Goal: Check status: Check status

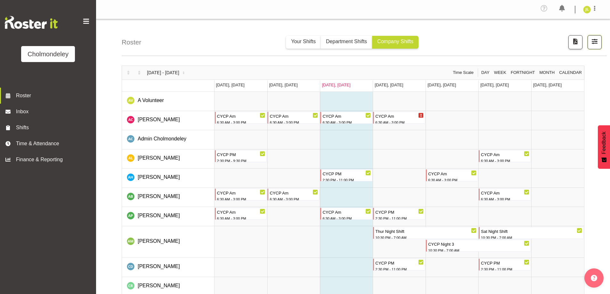
click at [598, 44] on span "button" at bounding box center [594, 41] width 8 height 8
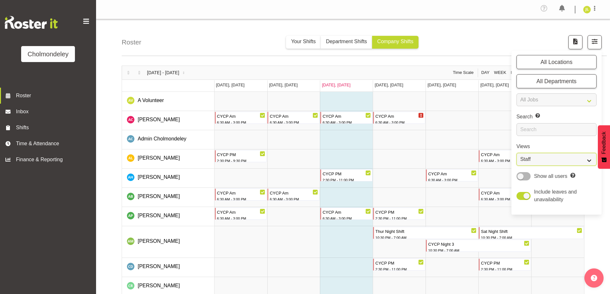
click at [558, 163] on select "Staff Role Shift - Horizontal Shift - Vertical Staff - Location" at bounding box center [556, 159] width 80 height 13
select select "shift"
click at [516, 153] on select "Staff Role Shift - Horizontal Shift - Vertical Staff - Location" at bounding box center [556, 159] width 80 height 13
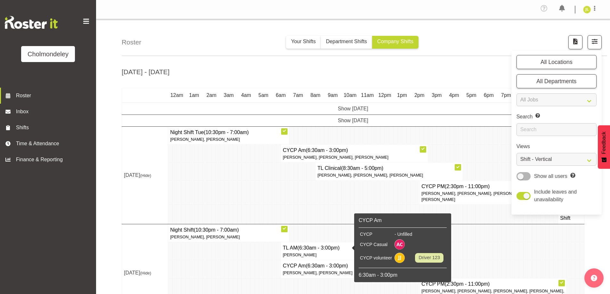
click at [117, 230] on div "Roster Your Shifts Department Shifts Company Shifts All Locations [GEOGRAPHIC_D…" at bounding box center [353, 291] width 514 height 545
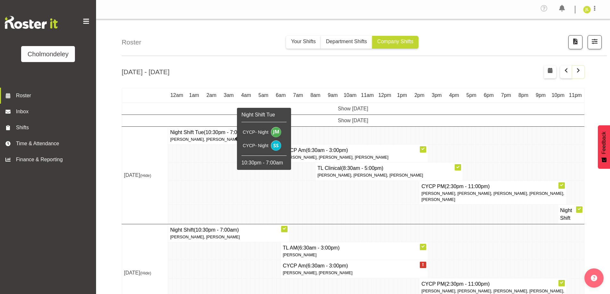
click at [577, 70] on span "button" at bounding box center [578, 71] width 8 height 8
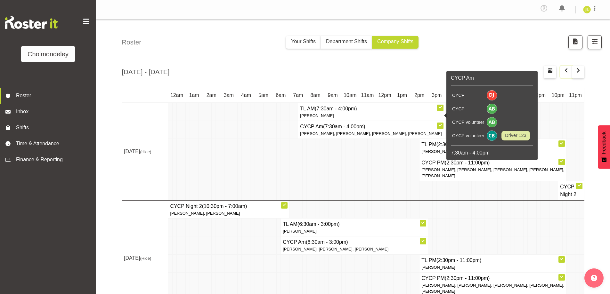
click at [566, 75] on span "button" at bounding box center [566, 72] width 2 height 10
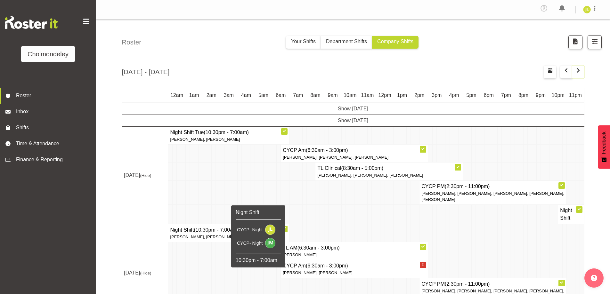
click at [580, 74] on span "button" at bounding box center [578, 71] width 8 height 8
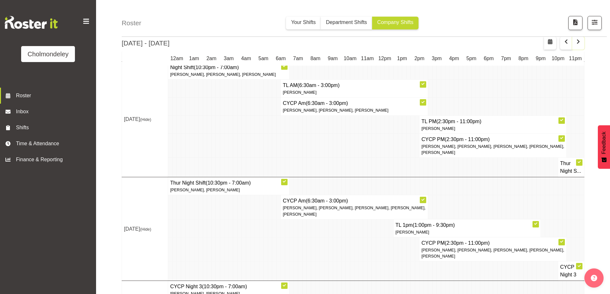
scroll to position [480, 0]
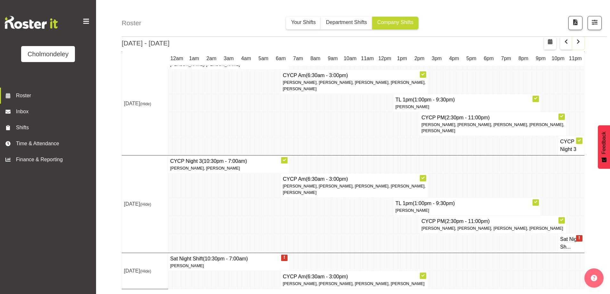
click at [580, 42] on span "button" at bounding box center [578, 42] width 8 height 8
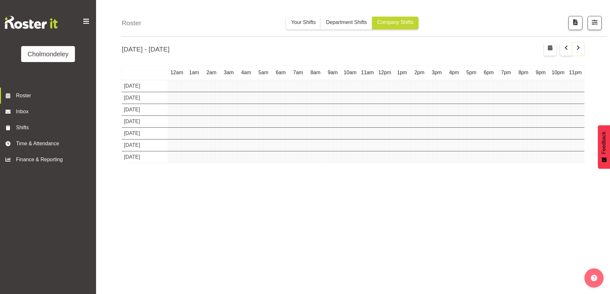
scroll to position [22, 0]
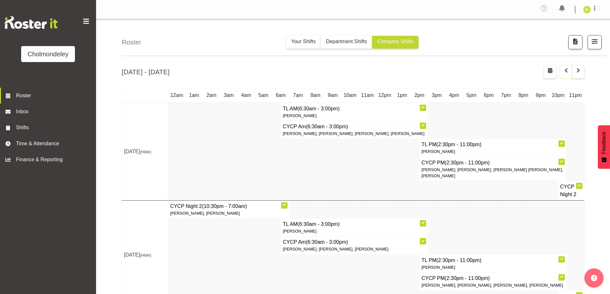
click at [570, 72] on button "button" at bounding box center [566, 72] width 12 height 13
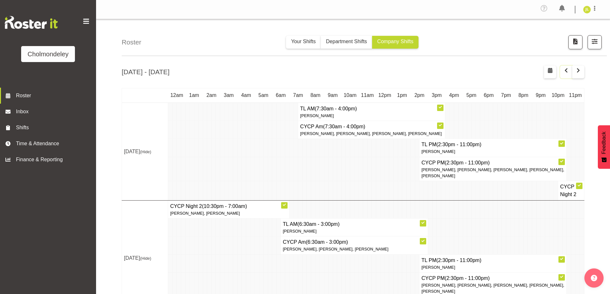
click at [570, 72] on button "button" at bounding box center [566, 72] width 12 height 13
